Goal: Find specific page/section: Find specific page/section

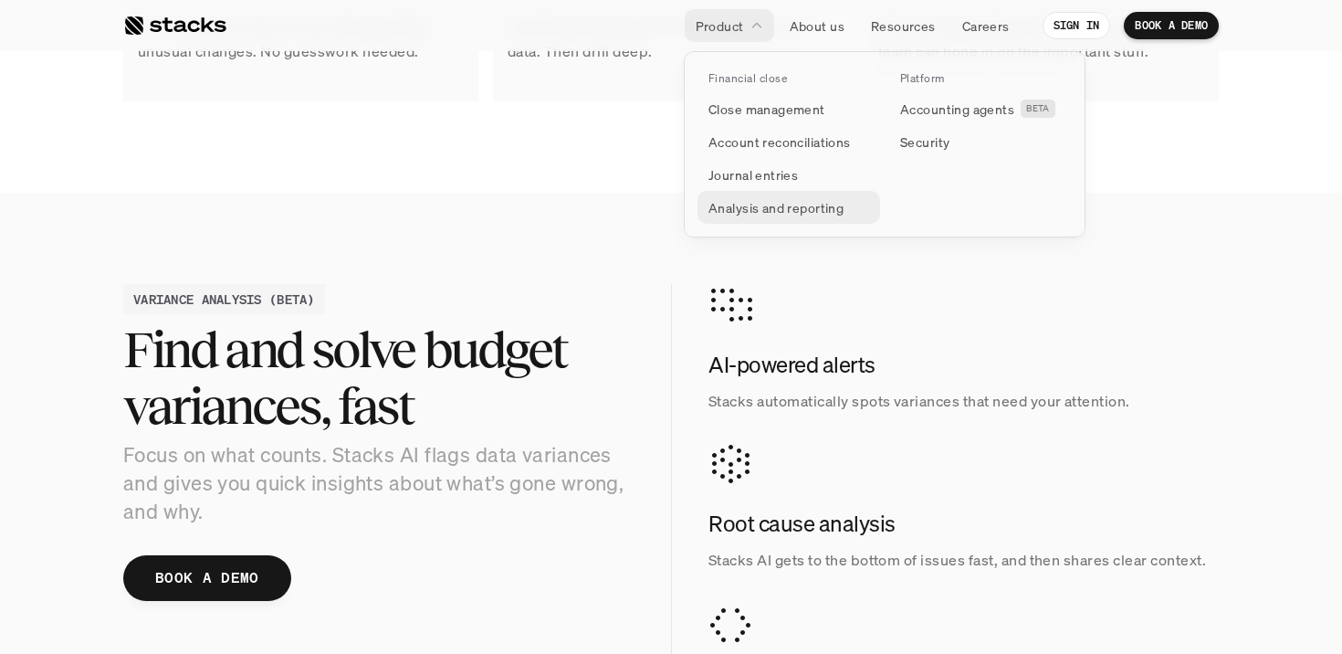
click at [755, 214] on p "Analysis and reporting" at bounding box center [776, 207] width 135 height 19
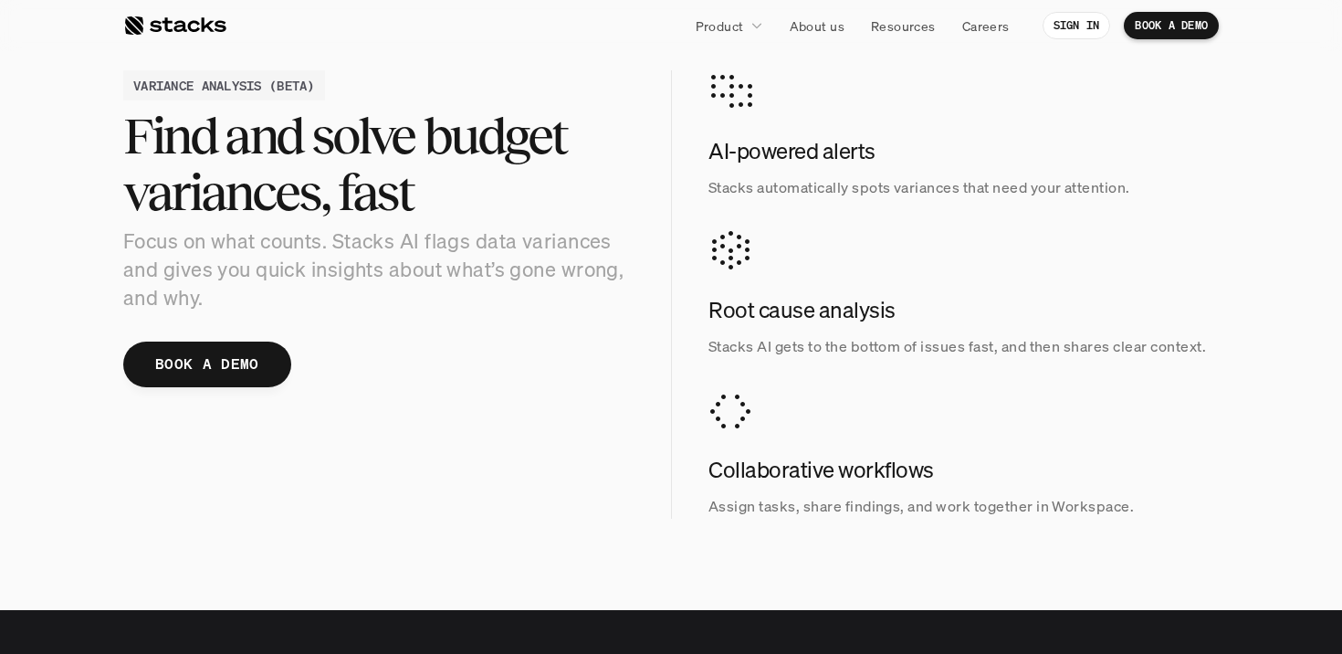
scroll to position [2000, 0]
